Goal: Task Accomplishment & Management: Use online tool/utility

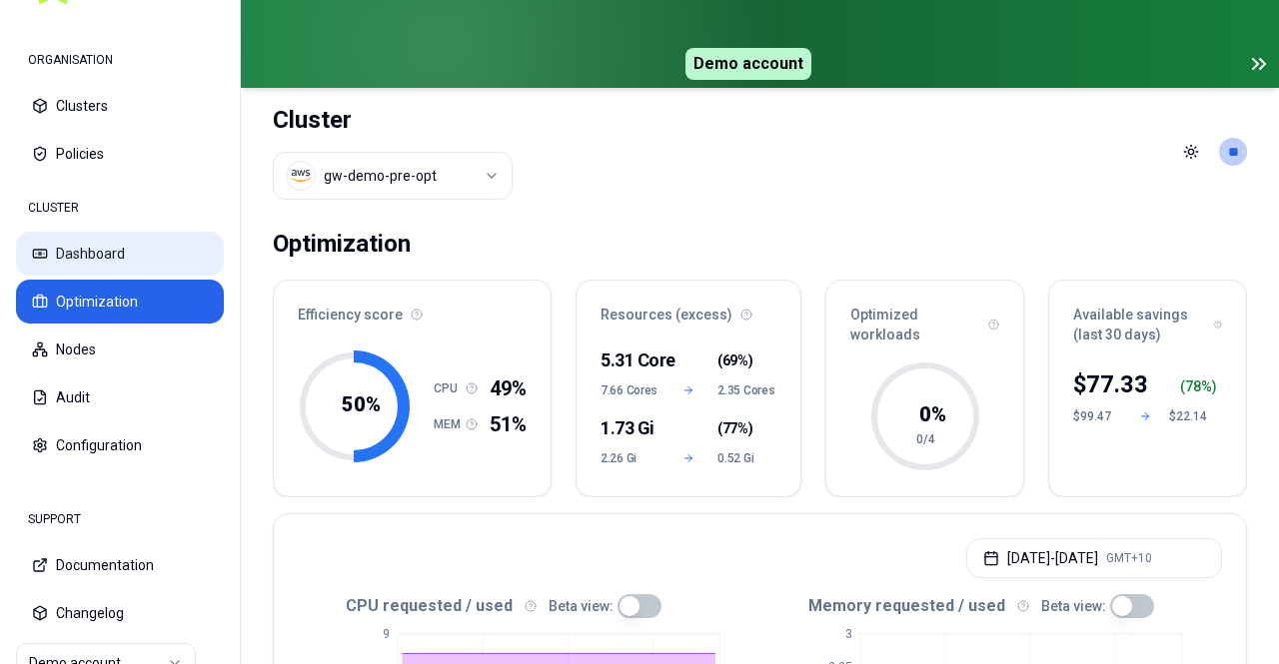
click at [102, 245] on button "Dashboard" at bounding box center [120, 254] width 208 height 44
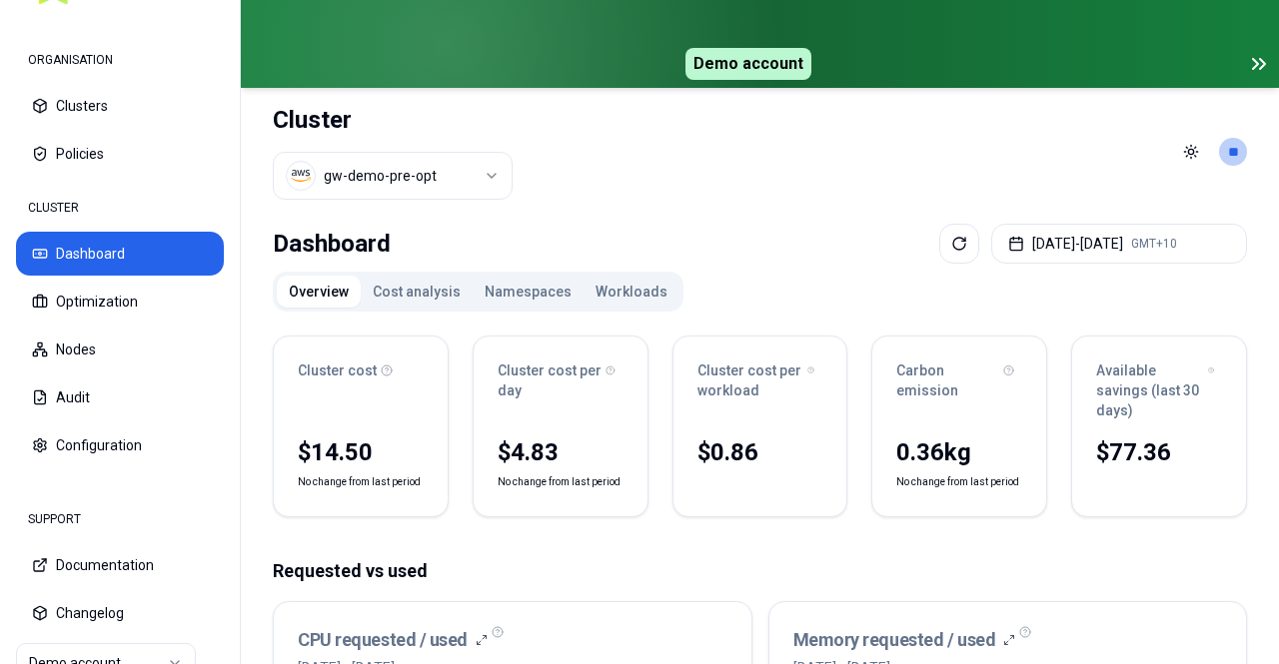
click at [493, 285] on button "Namespaces" at bounding box center [527, 292] width 111 height 32
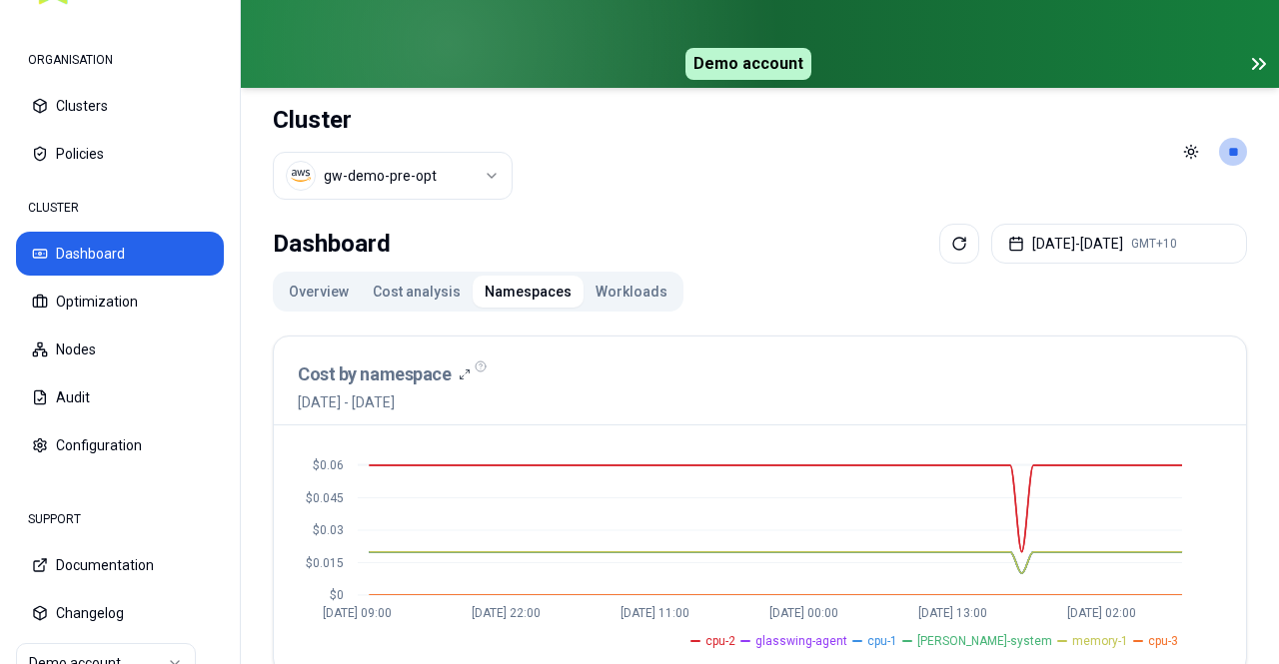
click at [614, 291] on button "Workloads" at bounding box center [631, 292] width 96 height 32
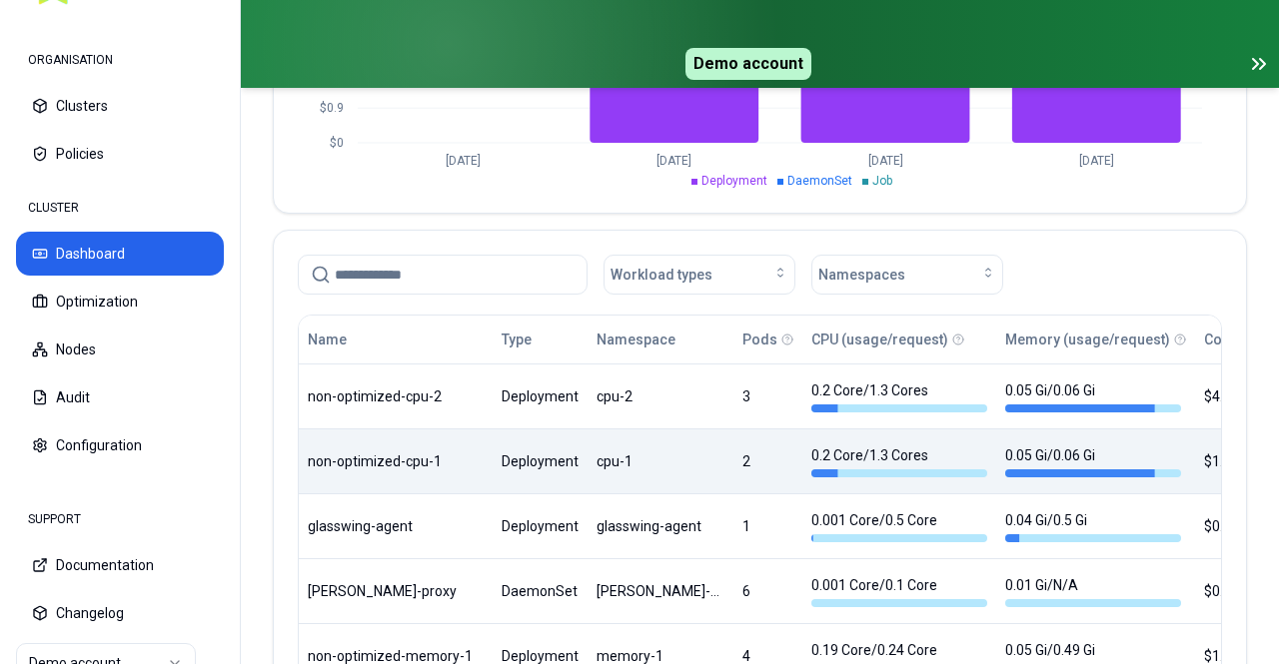
scroll to position [999, 0]
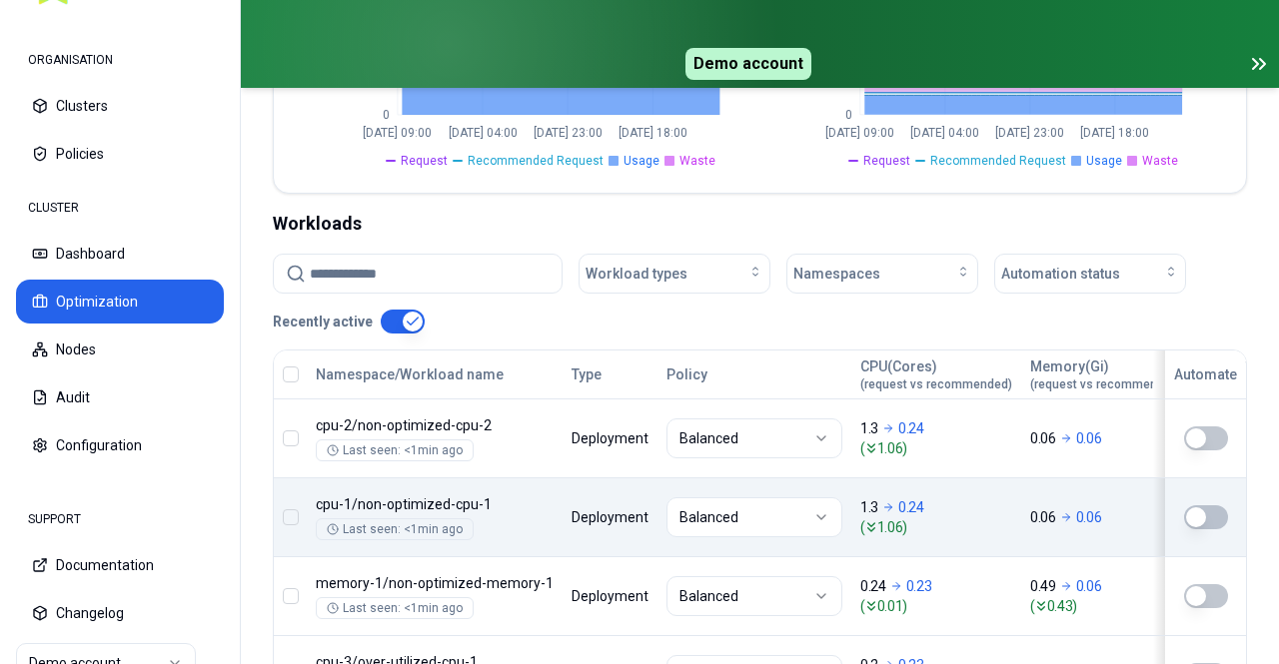
scroll to position [619, 0]
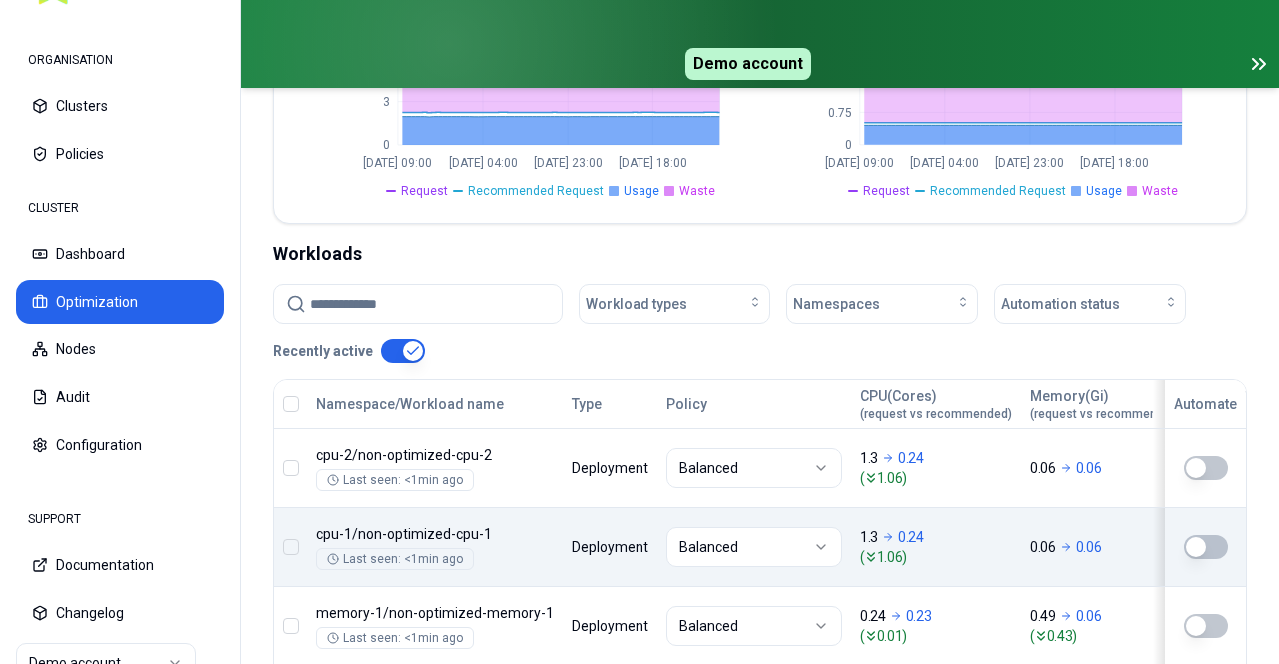
click at [1201, 460] on button "button" at bounding box center [1206, 468] width 44 height 24
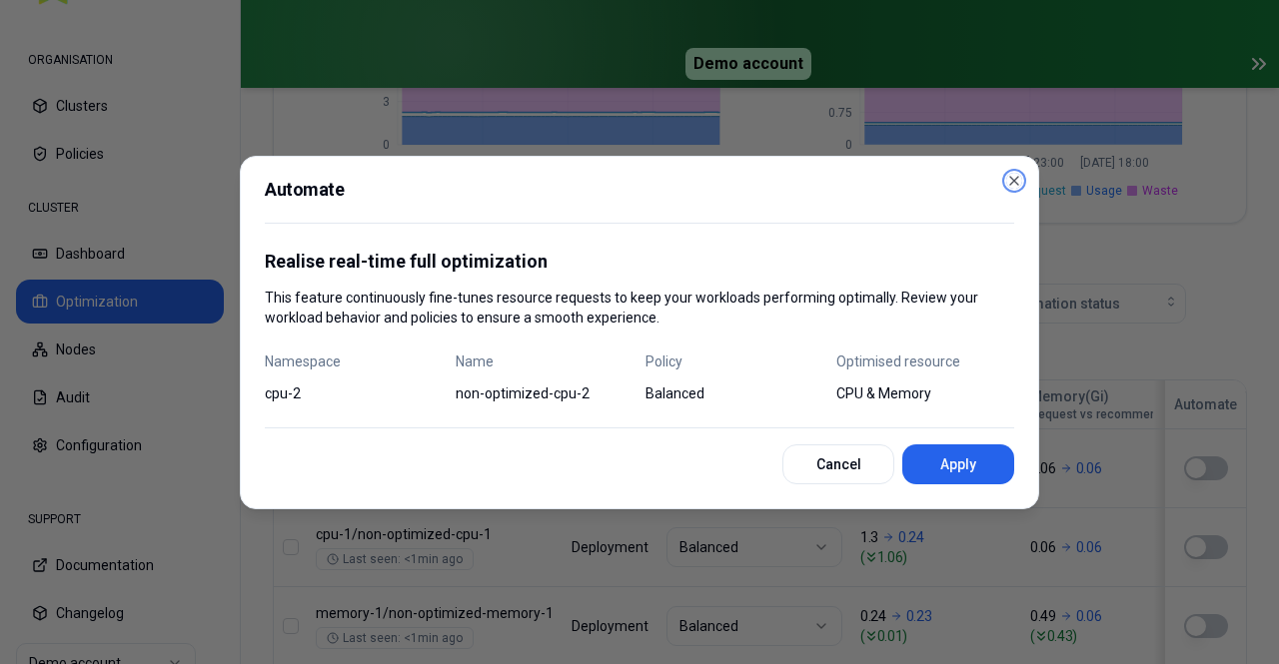
click at [1010, 181] on icon "button" at bounding box center [1014, 181] width 16 height 16
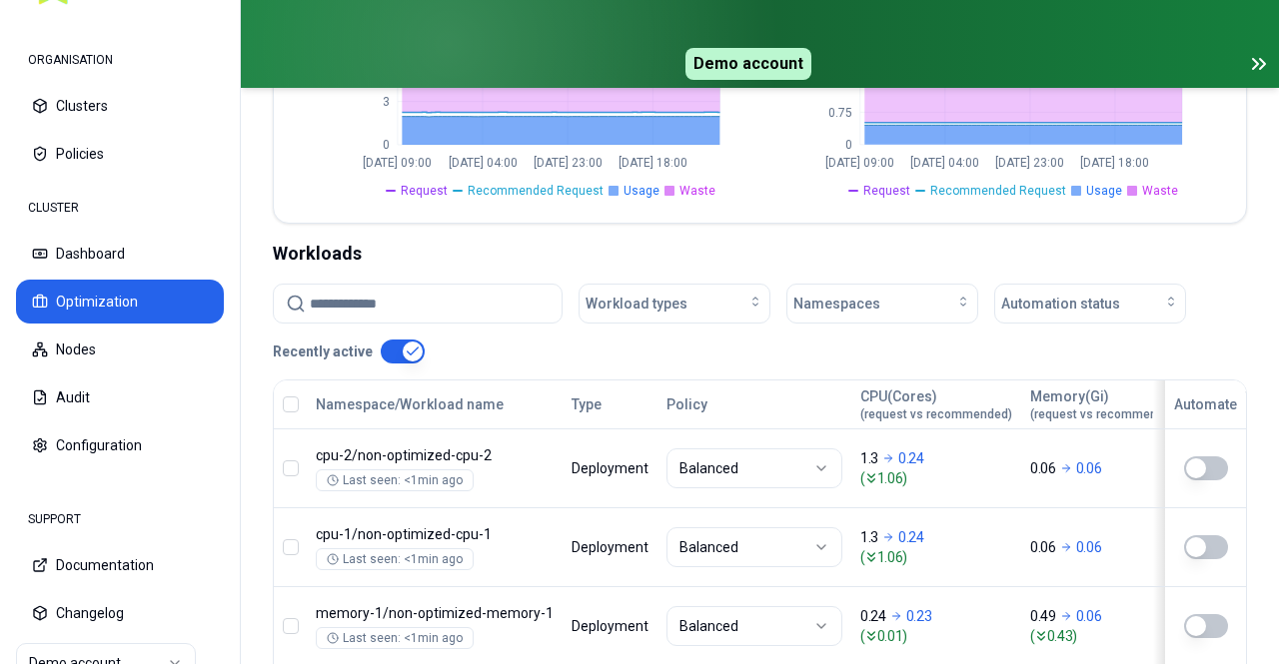
click at [297, 399] on button "button" at bounding box center [291, 405] width 16 height 16
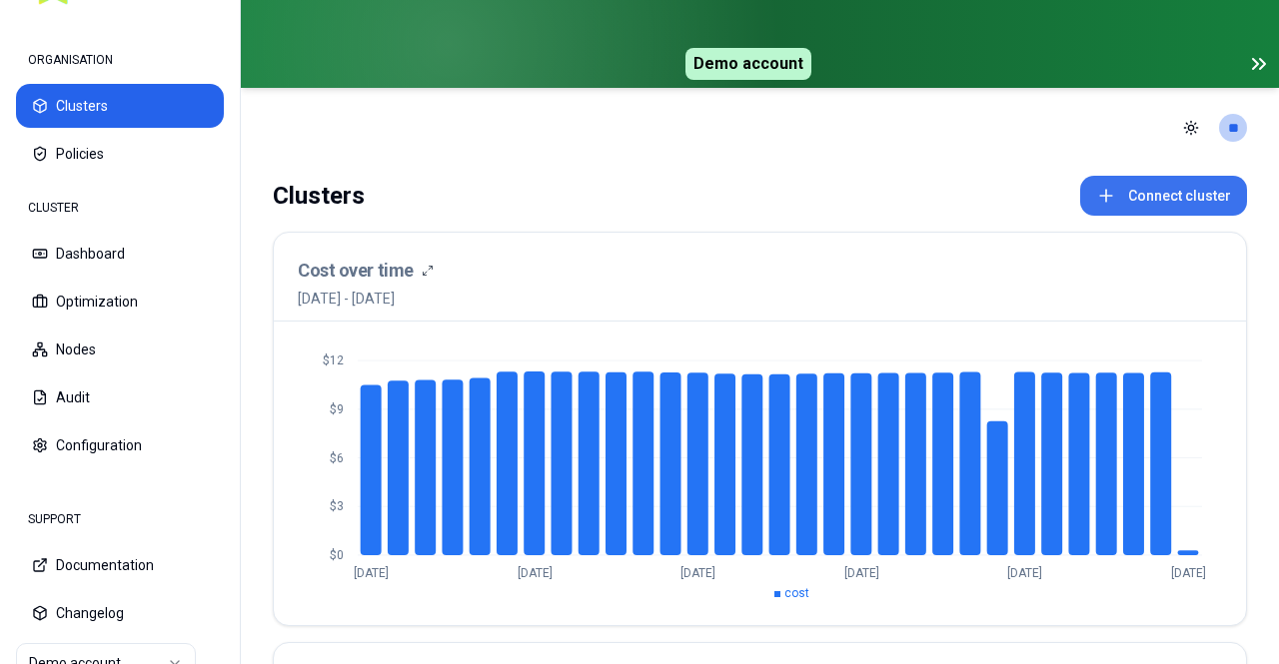
click at [1145, 197] on button "Connect cluster" at bounding box center [1163, 196] width 167 height 40
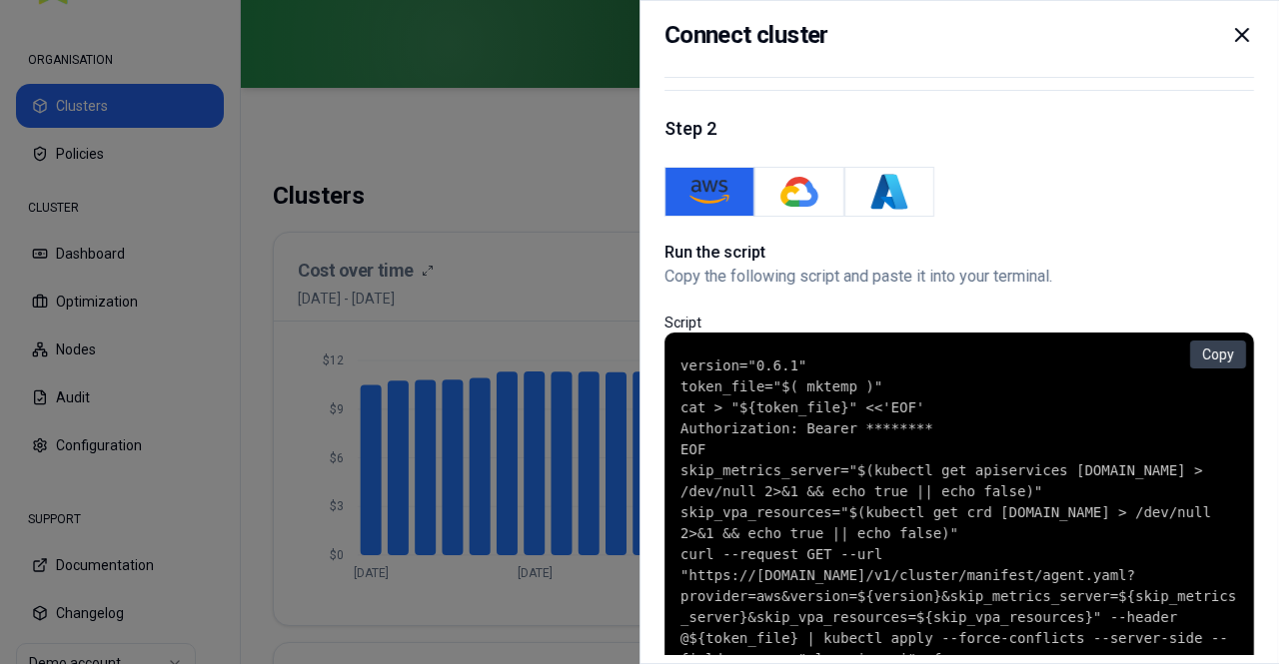
scroll to position [200, 0]
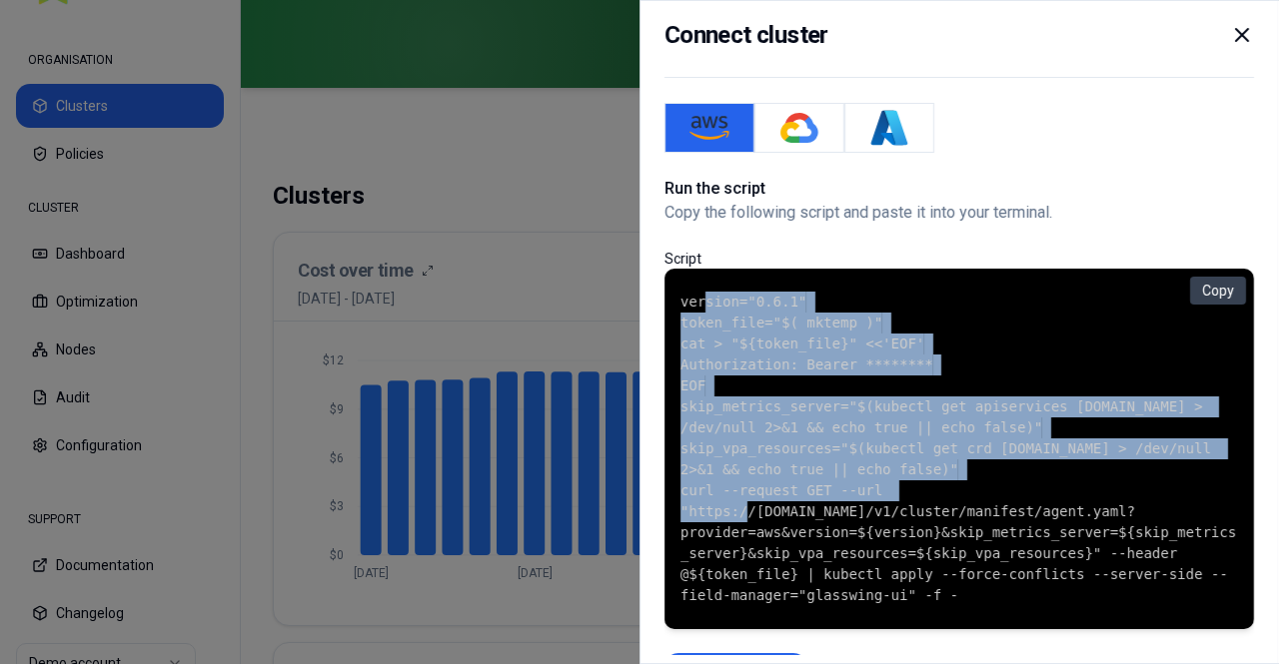
drag, startPoint x: 703, startPoint y: 298, endPoint x: 774, endPoint y: 491, distance: 206.4
click at [774, 491] on code "version="0.6.1" token_file="$( mktemp )" cat > "${token_file}" <<'EOF' Authoriz…" at bounding box center [958, 449] width 557 height 315
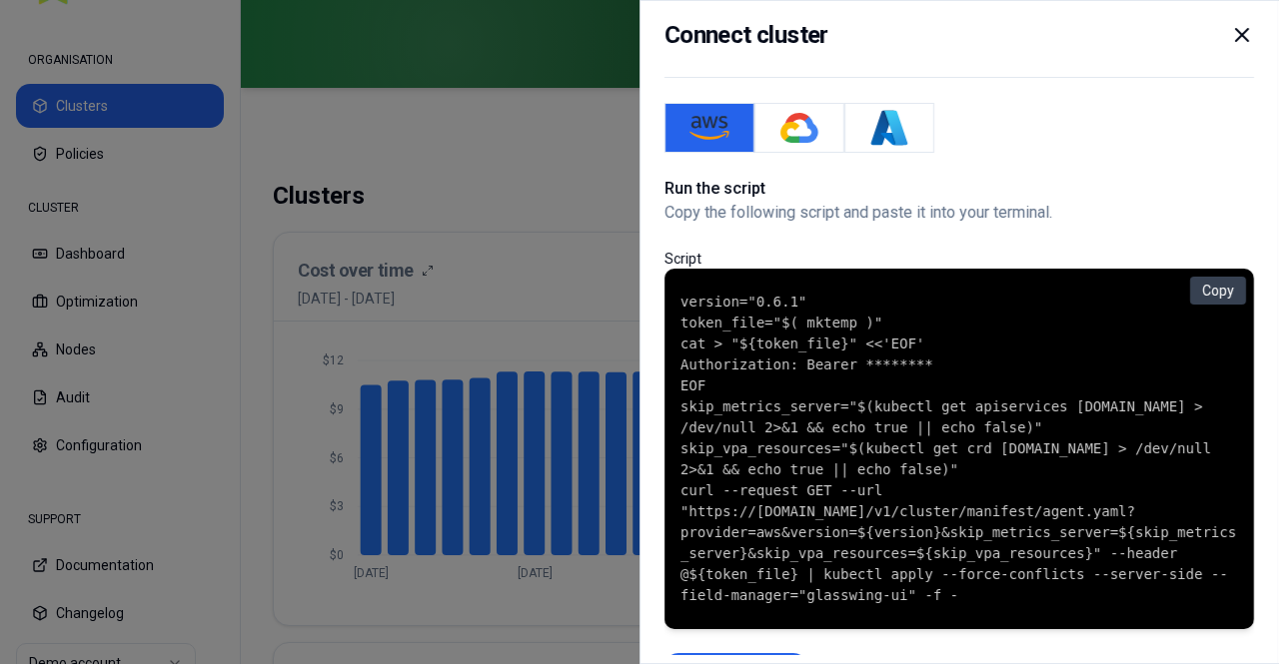
click at [1245, 37] on icon at bounding box center [1242, 35] width 12 height 12
